Goal: Information Seeking & Learning: Learn about a topic

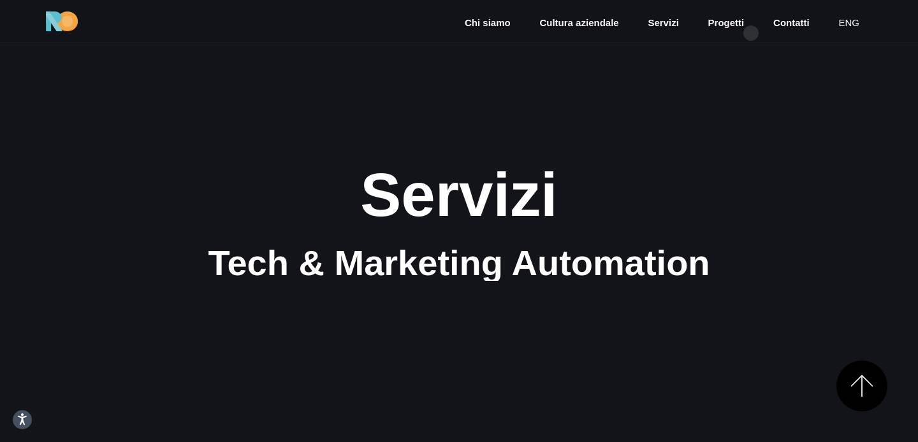
scroll to position [844, 0]
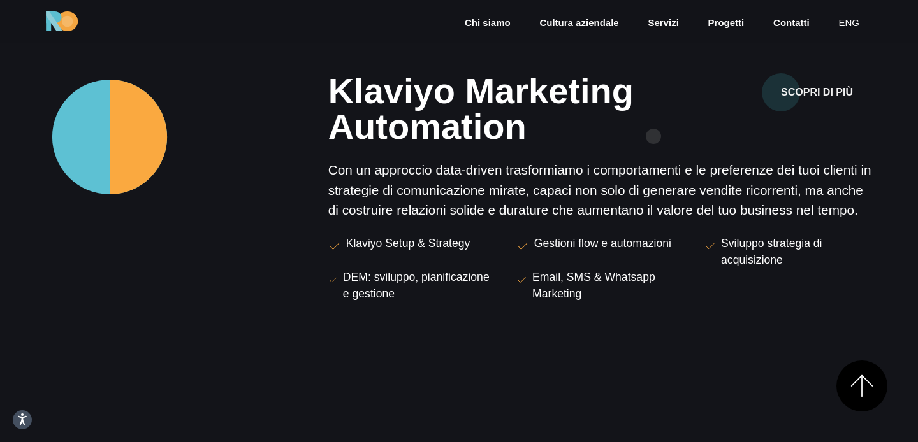
click at [653, 136] on h2 "Klaviyo Marketing Automation" at bounding box center [506, 108] width 356 height 71
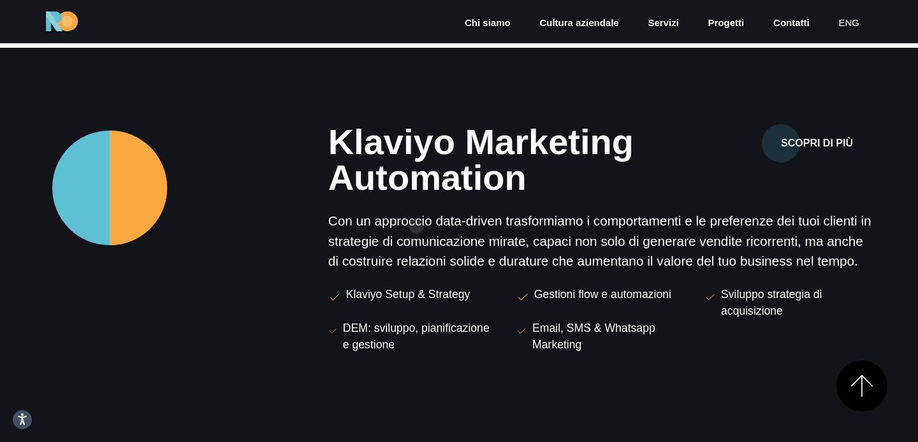
scroll to position [782, 0]
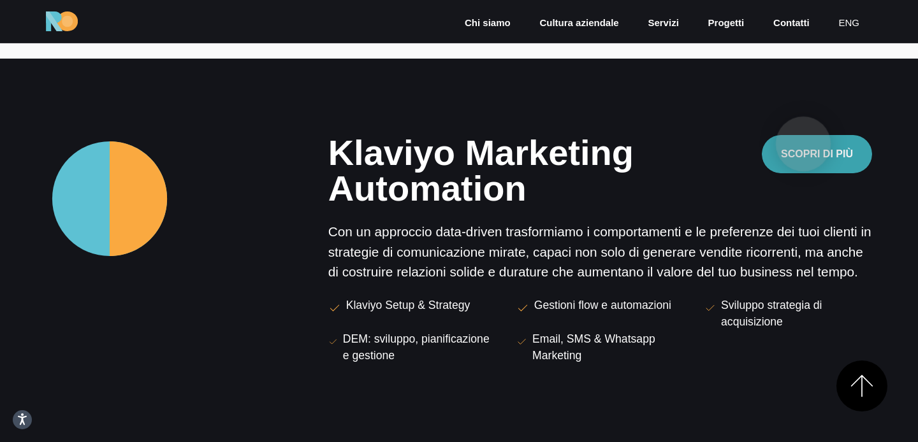
click at [803, 144] on button "Scopri di più" at bounding box center [816, 154] width 110 height 38
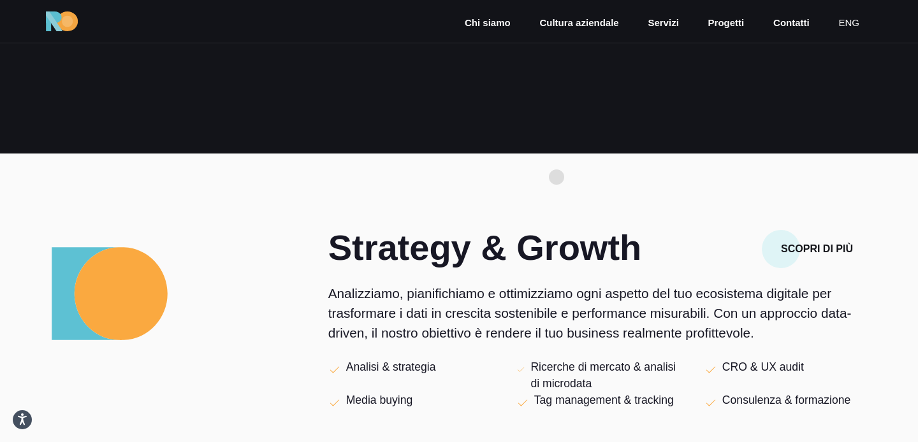
scroll to position [150, 0]
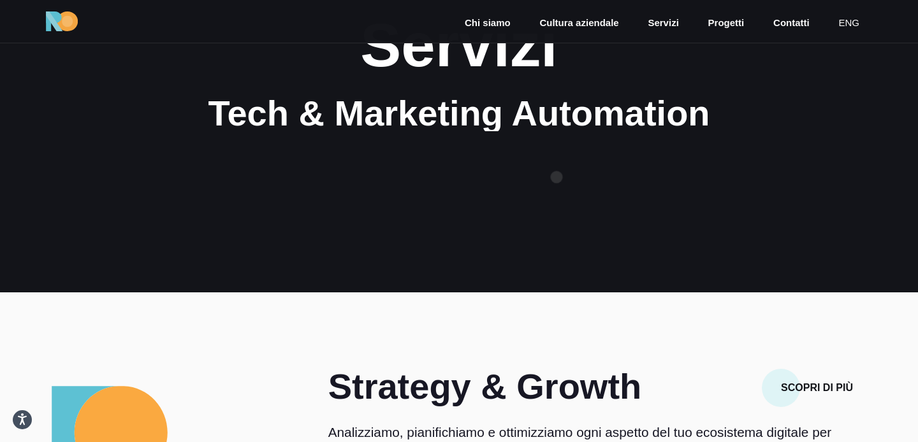
click at [556, 177] on section "Servizi Tech & Marketing Automation" at bounding box center [459, 71] width 918 height 442
click at [547, 238] on section "Servizi Tech & Marketing Automation" at bounding box center [459, 71] width 918 height 442
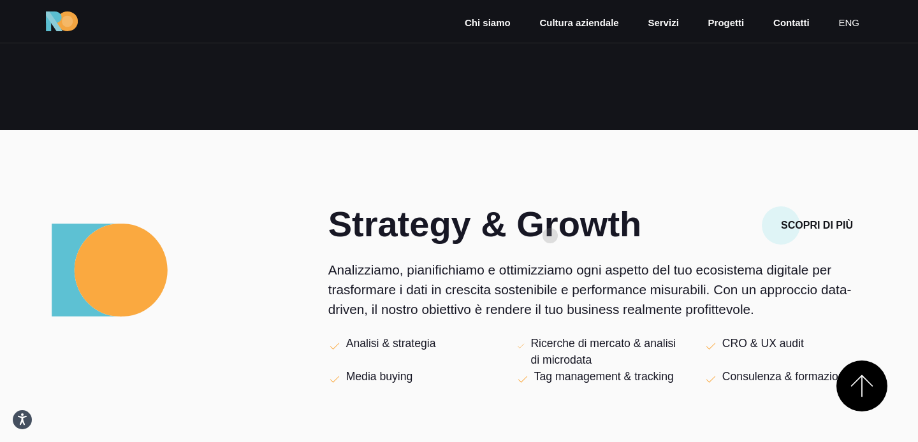
click at [551, 233] on h2 "Strategy & Growth" at bounding box center [506, 224] width 356 height 36
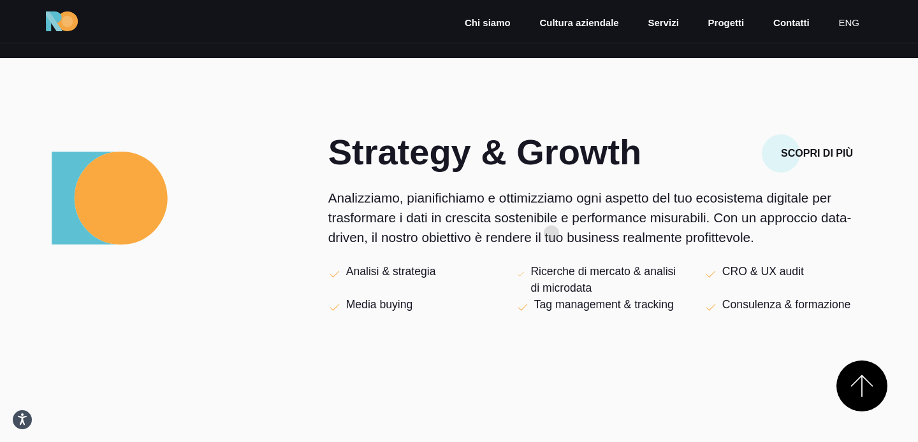
scroll to position [400, 0]
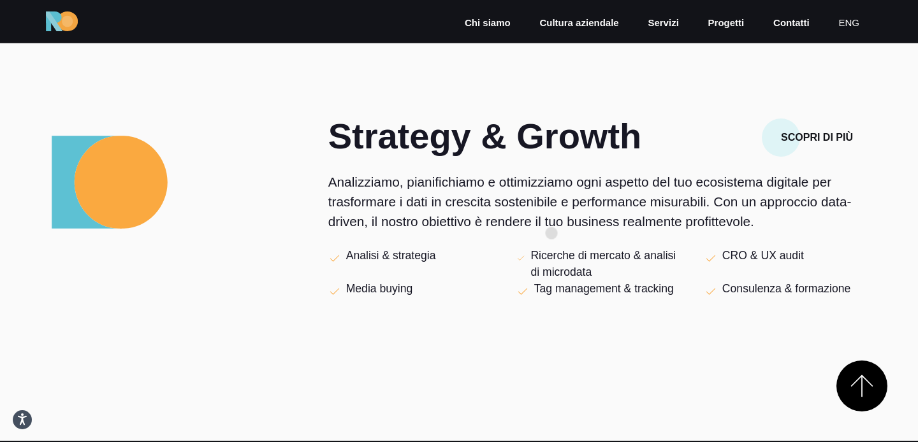
click at [551, 233] on div "Strategy & Growth Scopri di più Analizziamo, pianifichiamo e ottimizziamo ogni …" at bounding box center [600, 235] width 544 height 233
click at [533, 225] on p "Analizziamo, pianifichiamo e ottimizziamo ogni aspetto del tuo ecosistema digit…" at bounding box center [600, 202] width 544 height 60
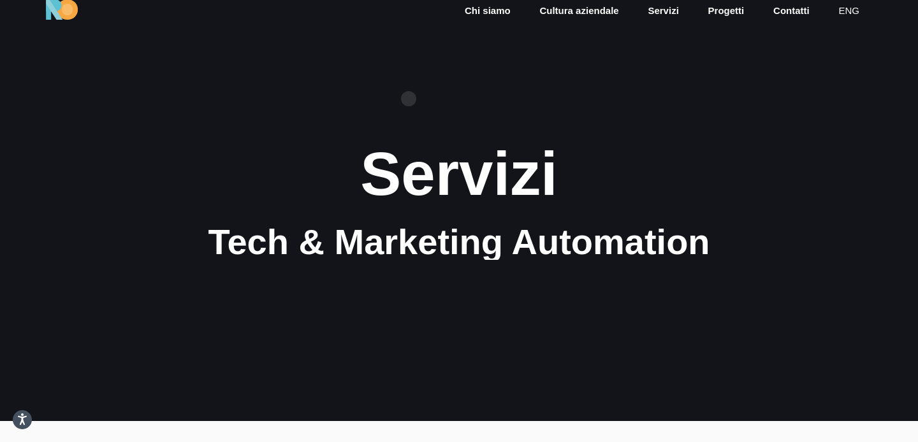
scroll to position [0, 0]
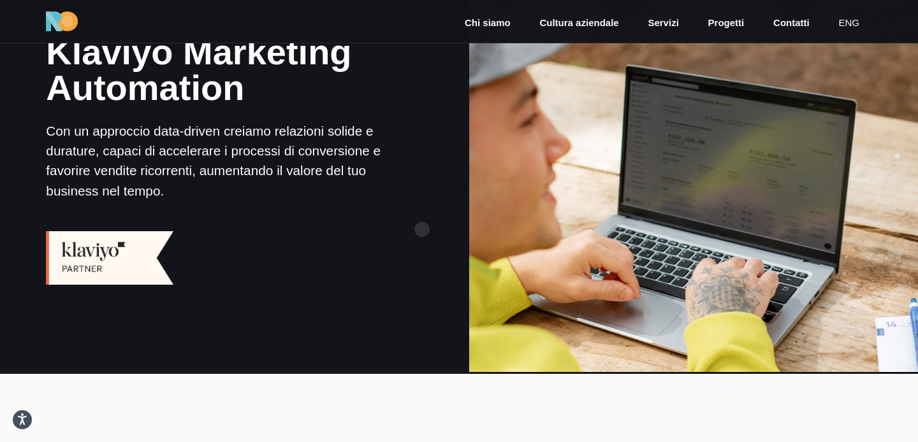
scroll to position [61, 0]
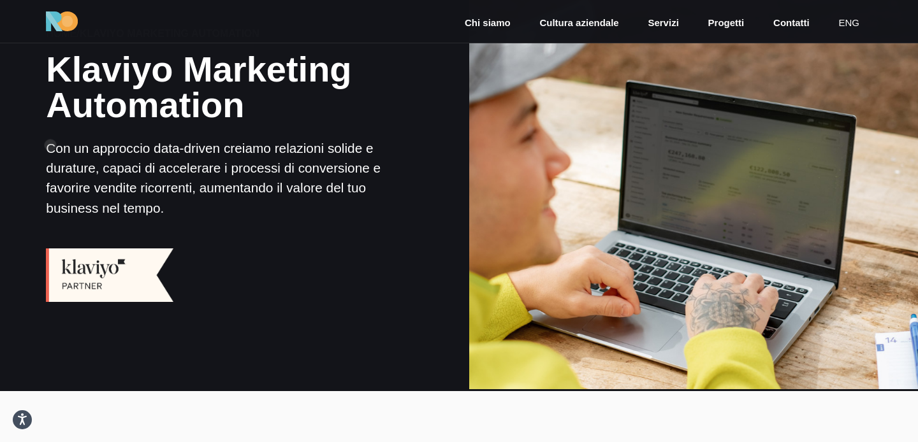
drag, startPoint x: 170, startPoint y: 209, endPoint x: 50, endPoint y: 145, distance: 136.3
click at [50, 145] on p "Con un approccio data-driven creiamo relazioni solide e durature, capaci di acc…" at bounding box center [224, 178] width 356 height 80
copy p "Con un approccio data-driven creiamo relazioni solide e durature, capaci di acc…"
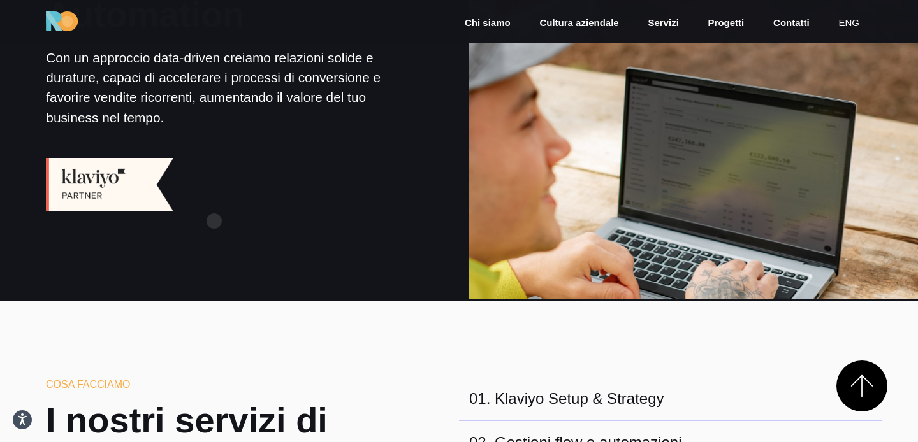
scroll to position [384, 0]
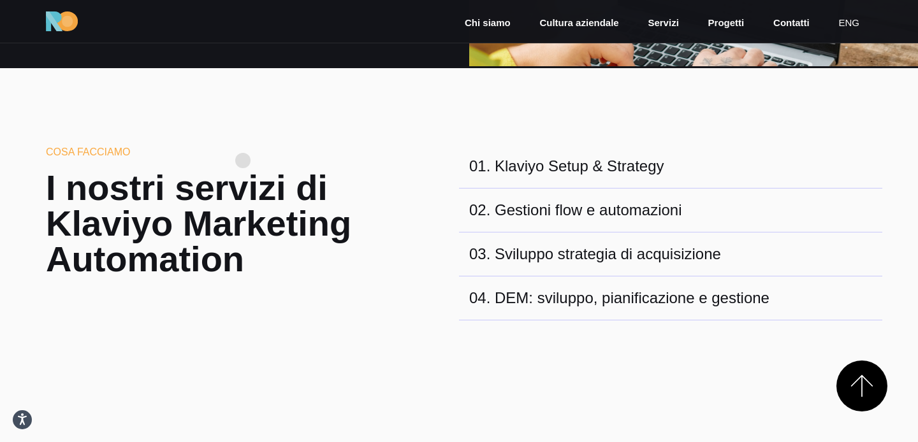
click at [243, 160] on h6 "Cosa facciamo" at bounding box center [212, 152] width 332 height 15
click at [350, 116] on section "Cosa facciamo I nostri servizi di Klaviyo Marketing Automation 01 . Klaviyo Set…" at bounding box center [459, 260] width 918 height 385
